Goal: Information Seeking & Learning: Learn about a topic

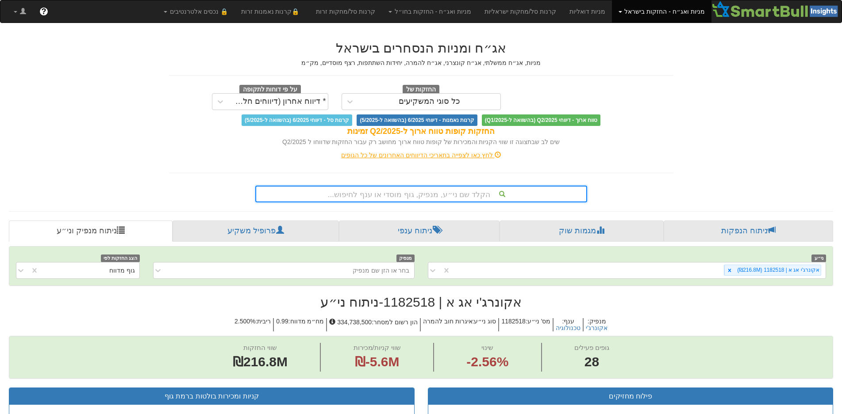
scroll to position [8, 0]
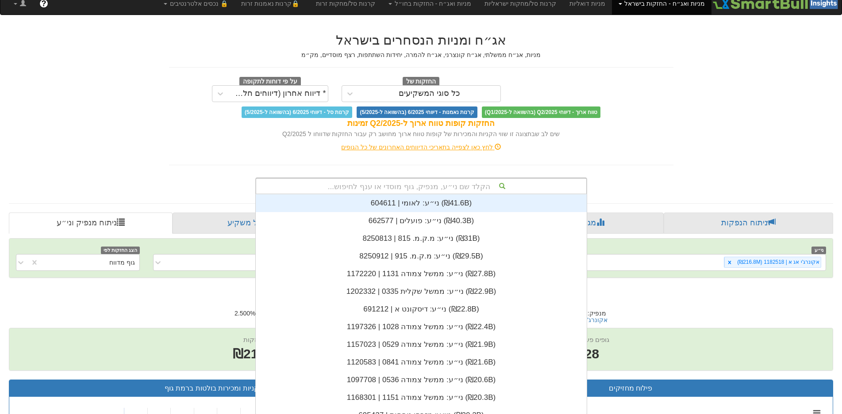
click at [448, 195] on div "הקלד שם ני״ע, מנפיק, גוף מוסדי או ענף לחיפוש... ני״ע: ‏לאומי | 604611 ‎(₪41.6B)…" at bounding box center [421, 186] width 332 height 17
type input "נכס"
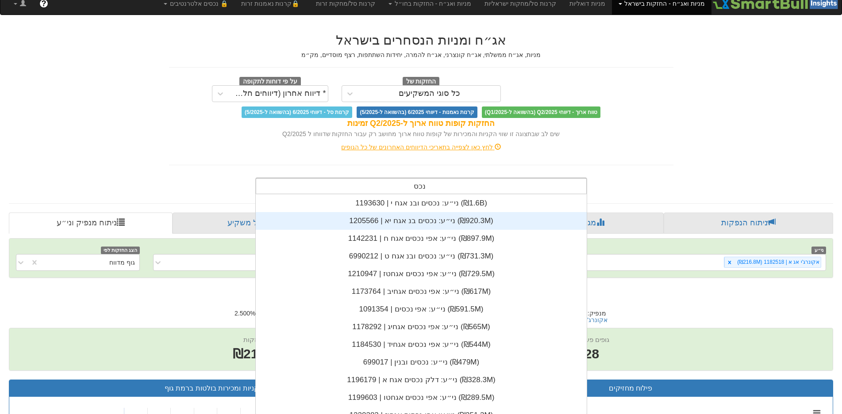
click at [453, 214] on div "ני״ע: ‏נכסים בנ אגח יא | 1205566 ‎(₪920.3M)‎" at bounding box center [421, 221] width 331 height 18
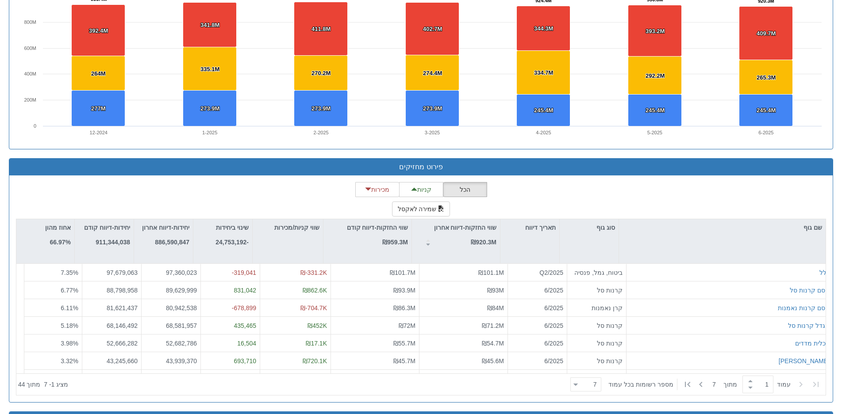
scroll to position [752, 0]
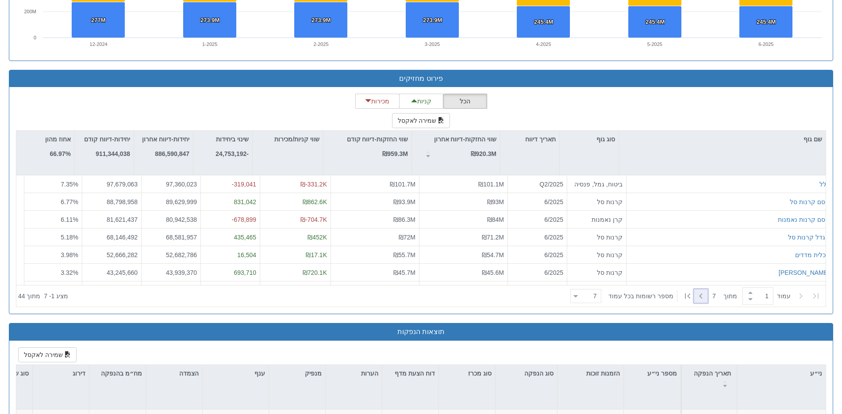
click at [701, 294] on icon at bounding box center [700, 296] width 11 height 11
click at [700, 295] on icon at bounding box center [700, 296] width 11 height 11
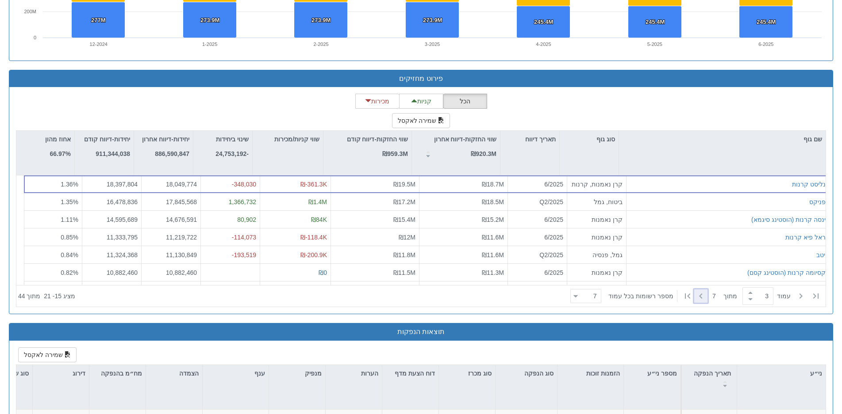
click at [700, 295] on icon at bounding box center [700, 296] width 11 height 11
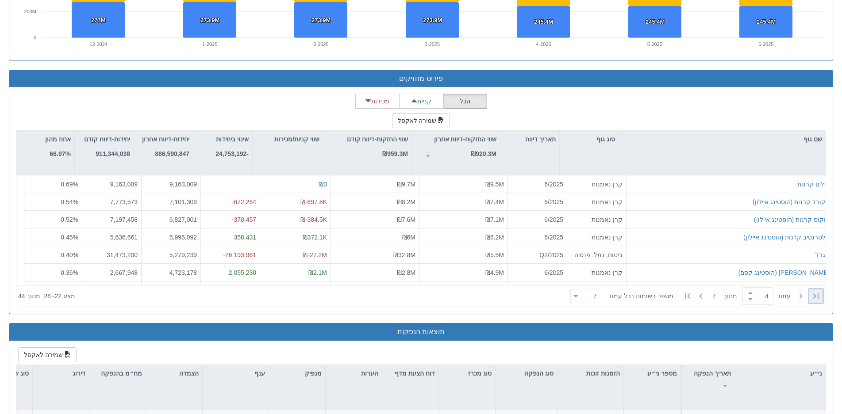
click at [819, 297] on icon at bounding box center [815, 296] width 11 height 11
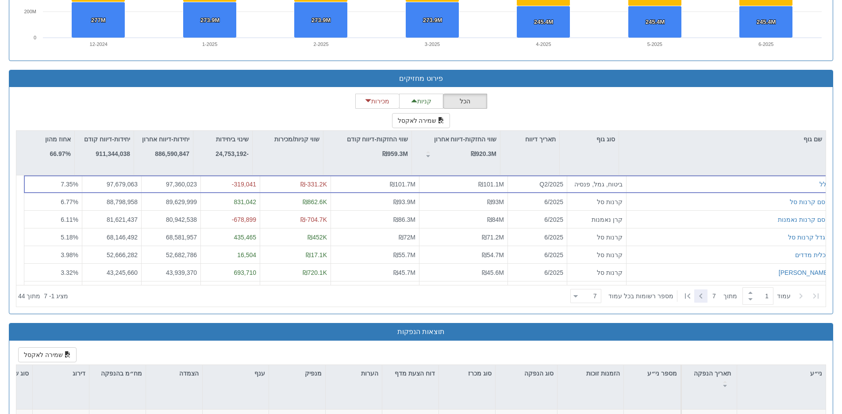
click at [701, 295] on icon at bounding box center [700, 296] width 11 height 11
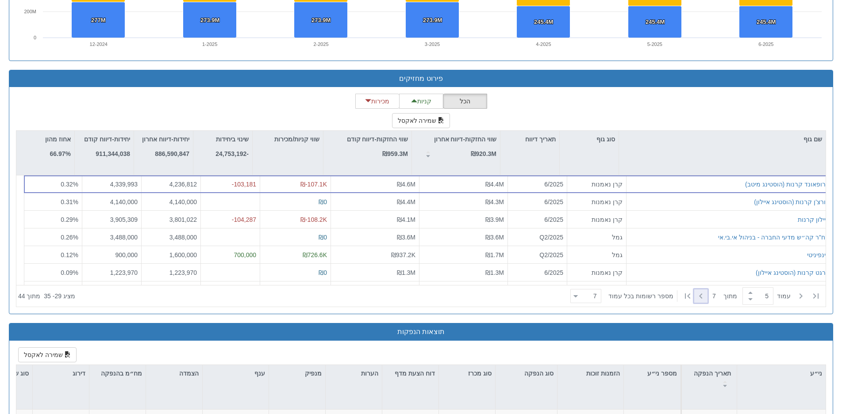
click at [701, 295] on icon at bounding box center [700, 296] width 11 height 11
click at [701, 296] on icon at bounding box center [700, 296] width 3 height 5
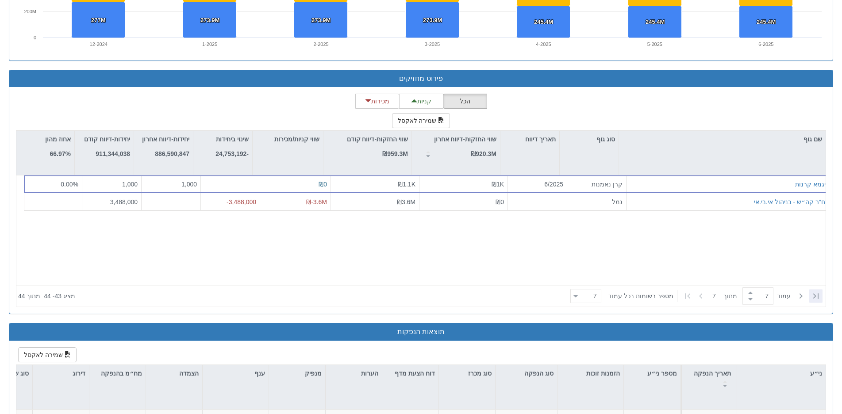
click at [816, 296] on icon at bounding box center [815, 296] width 11 height 11
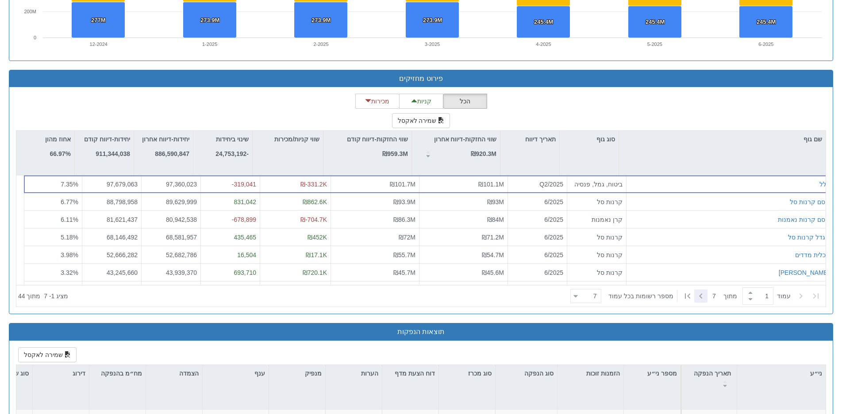
click at [704, 295] on icon at bounding box center [700, 296] width 11 height 11
click at [699, 294] on icon at bounding box center [700, 296] width 3 height 5
click at [797, 293] on icon at bounding box center [800, 296] width 11 height 11
click at [703, 293] on icon at bounding box center [700, 296] width 11 height 11
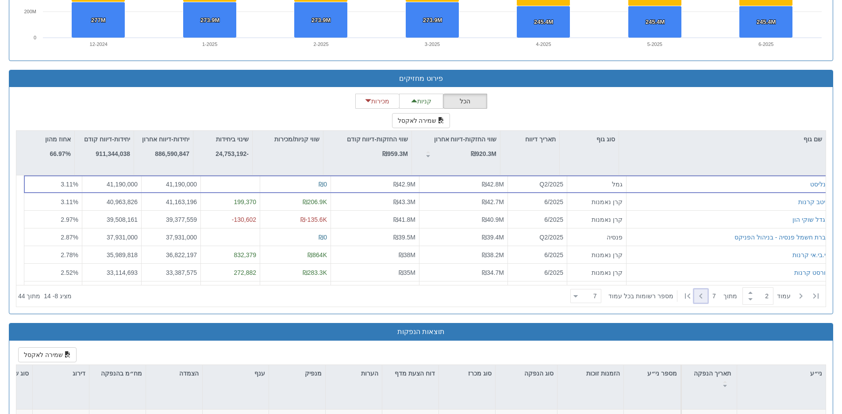
click at [703, 293] on icon at bounding box center [700, 296] width 11 height 11
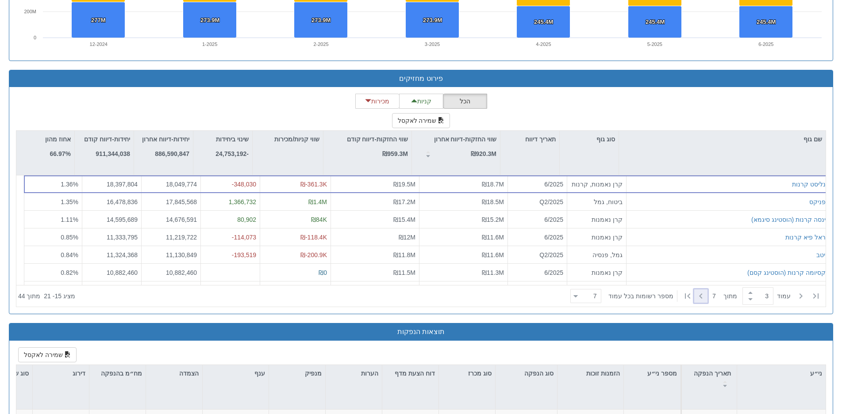
click at [703, 292] on icon at bounding box center [700, 296] width 11 height 11
click at [703, 293] on icon at bounding box center [700, 296] width 11 height 11
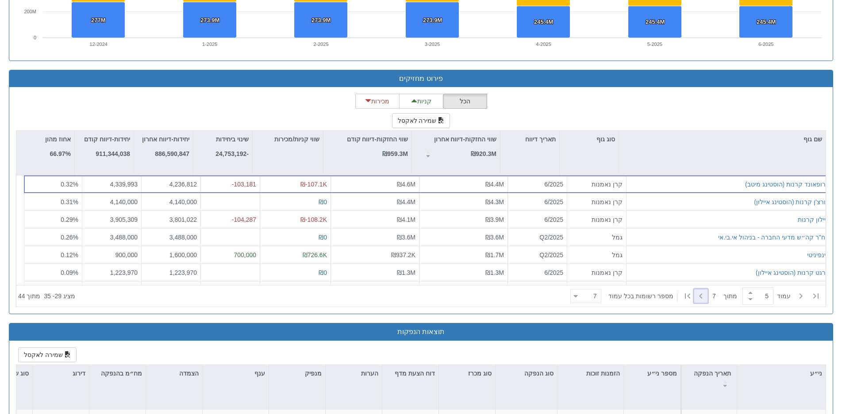
click at [703, 293] on icon at bounding box center [700, 296] width 11 height 11
click at [698, 296] on icon at bounding box center [700, 296] width 11 height 11
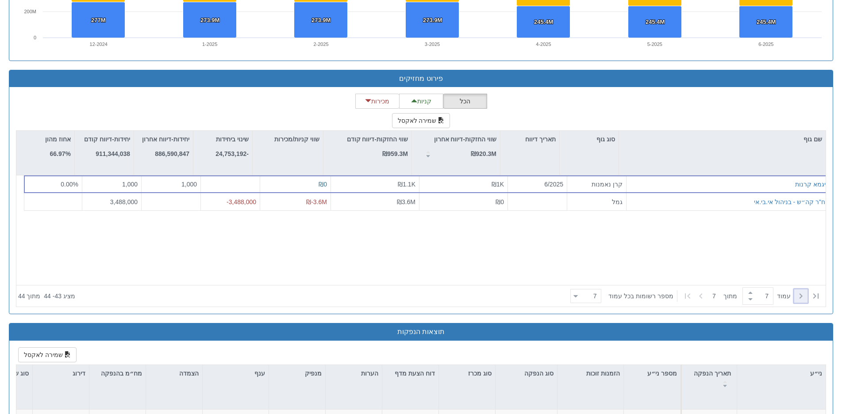
click at [805, 291] on icon at bounding box center [800, 296] width 11 height 11
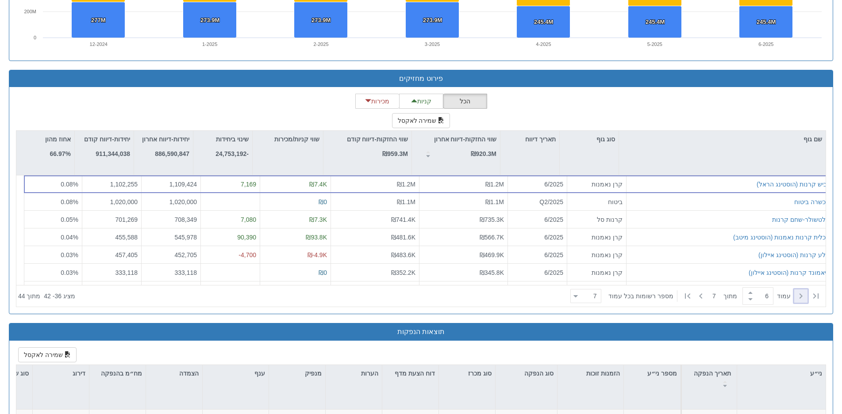
click at [805, 291] on icon at bounding box center [800, 296] width 11 height 11
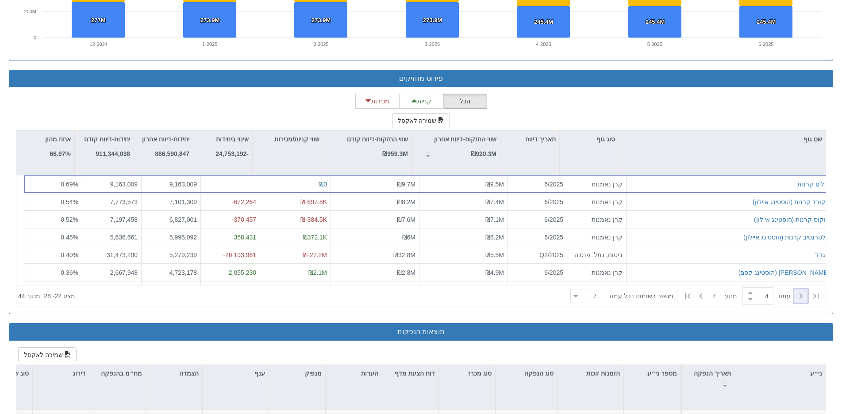
click at [805, 291] on icon at bounding box center [800, 296] width 11 height 11
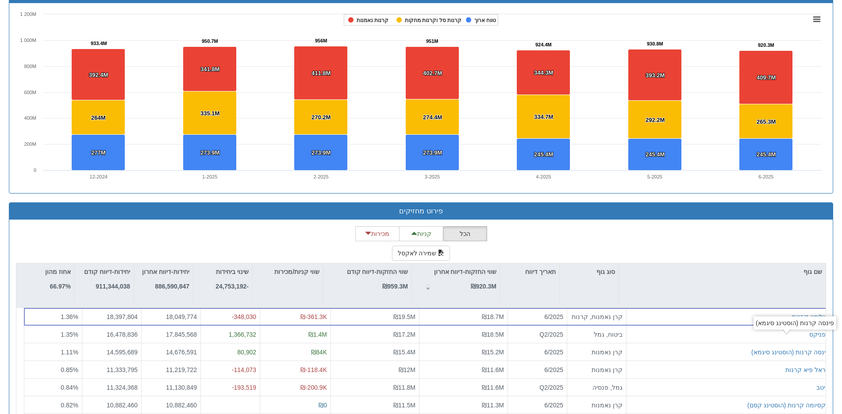
scroll to position [708, 0]
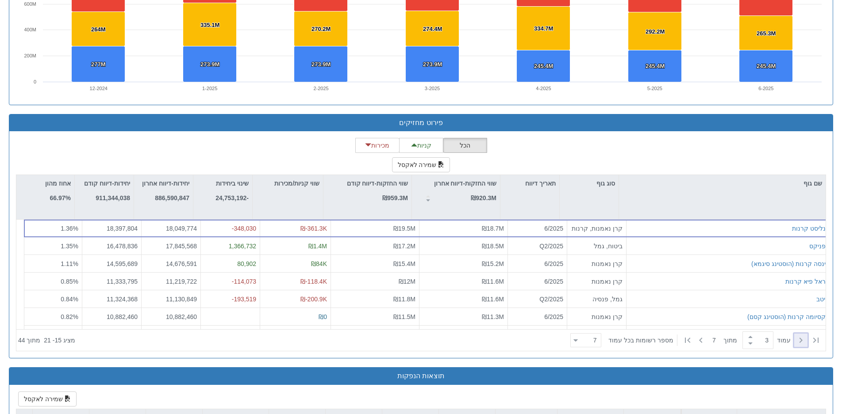
click at [801, 336] on icon at bounding box center [800, 340] width 11 height 11
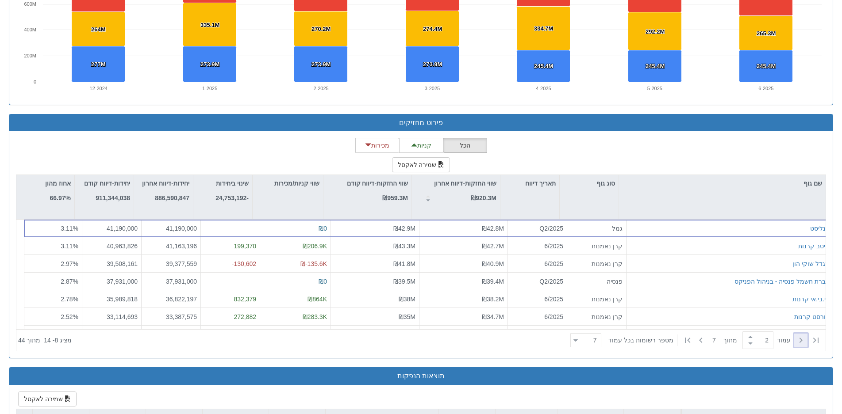
click at [801, 336] on icon at bounding box center [800, 340] width 11 height 11
type input "1"
